Goal: Transaction & Acquisition: Purchase product/service

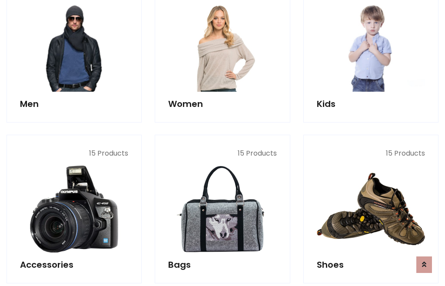
scroll to position [631, 0]
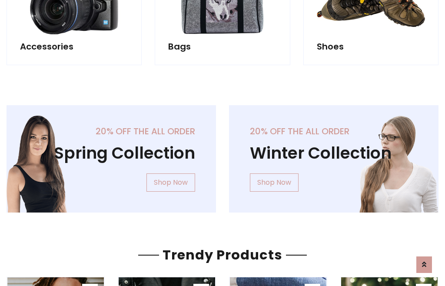
click at [223, 155] on div "20% off the all order Winter Collection Shop Now" at bounding box center [334, 165] width 223 height 121
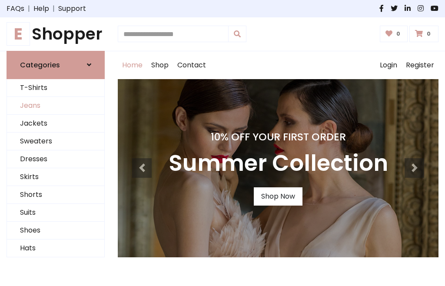
click at [56, 106] on link "Jeans" at bounding box center [55, 106] width 97 height 18
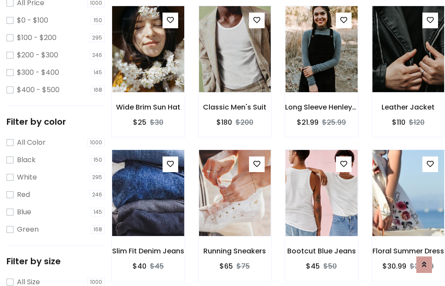
scroll to position [274, 0]
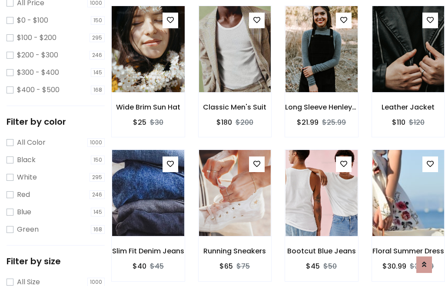
click at [148, 68] on img at bounding box center [148, 49] width 87 height 209
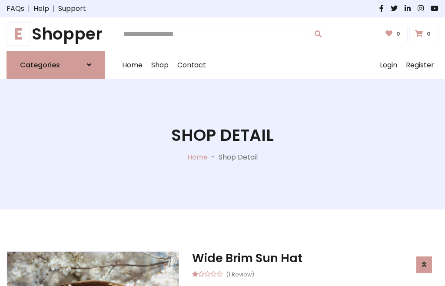
scroll to position [93, 0]
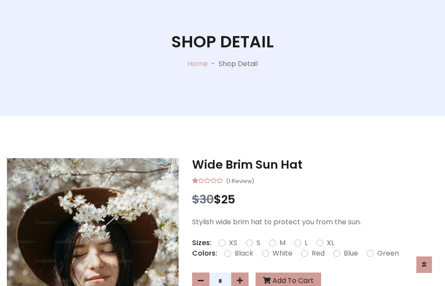
click at [317, 254] on label "Red" at bounding box center [318, 253] width 13 height 10
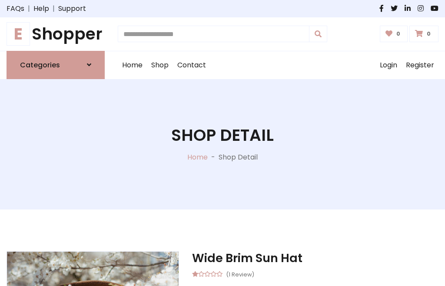
click at [223, 143] on h1 "Shop Detail" at bounding box center [222, 136] width 103 height 20
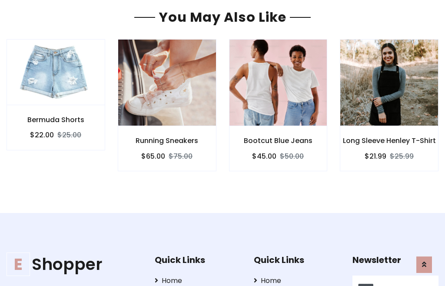
type input "******"
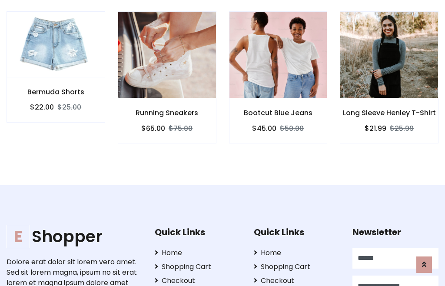
scroll to position [0, 0]
type input "**********"
